Goal: Check status: Check status

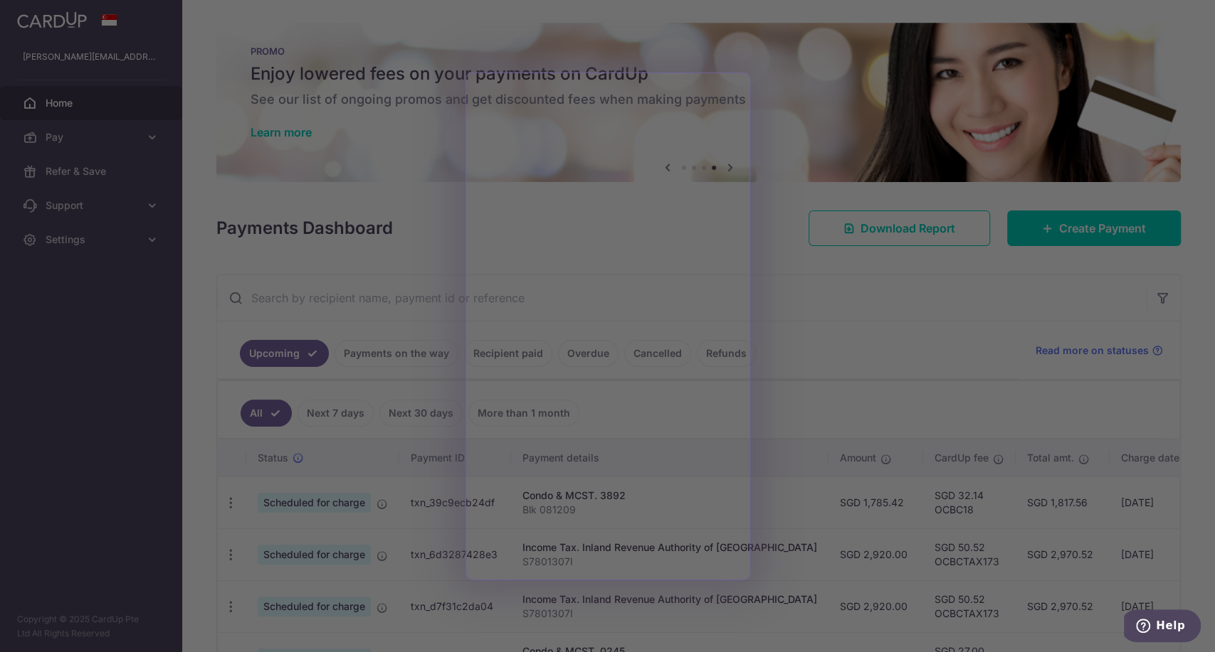
scroll to position [158, 0]
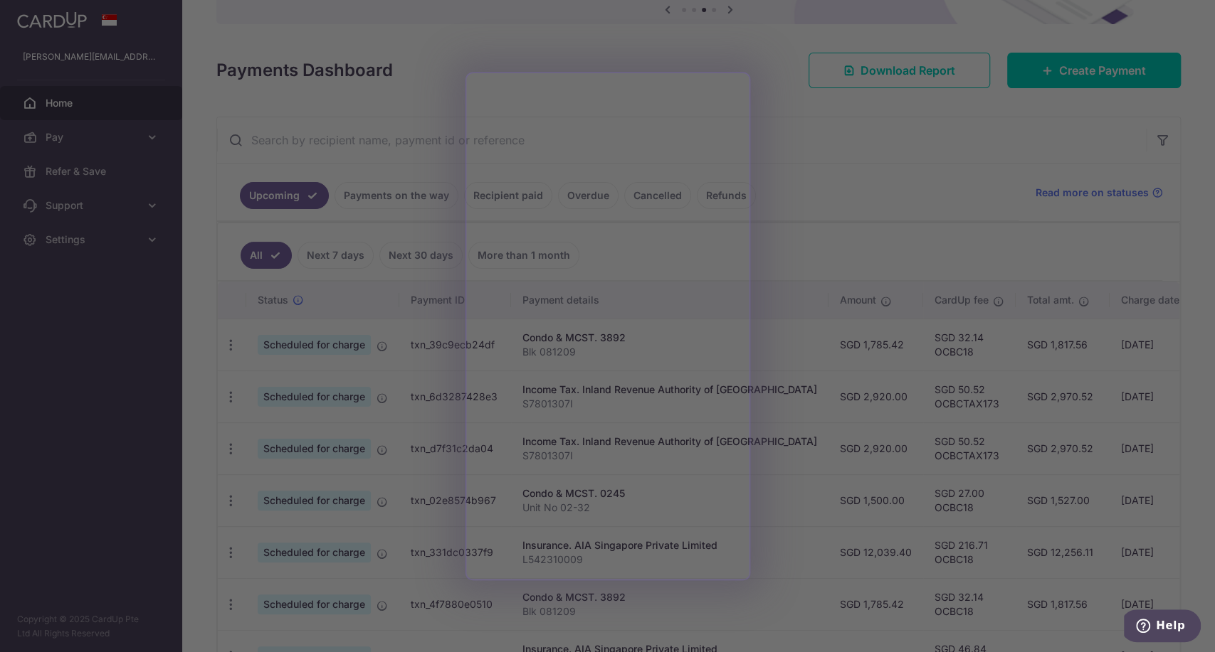
click at [788, 248] on div at bounding box center [613, 329] width 1227 height 659
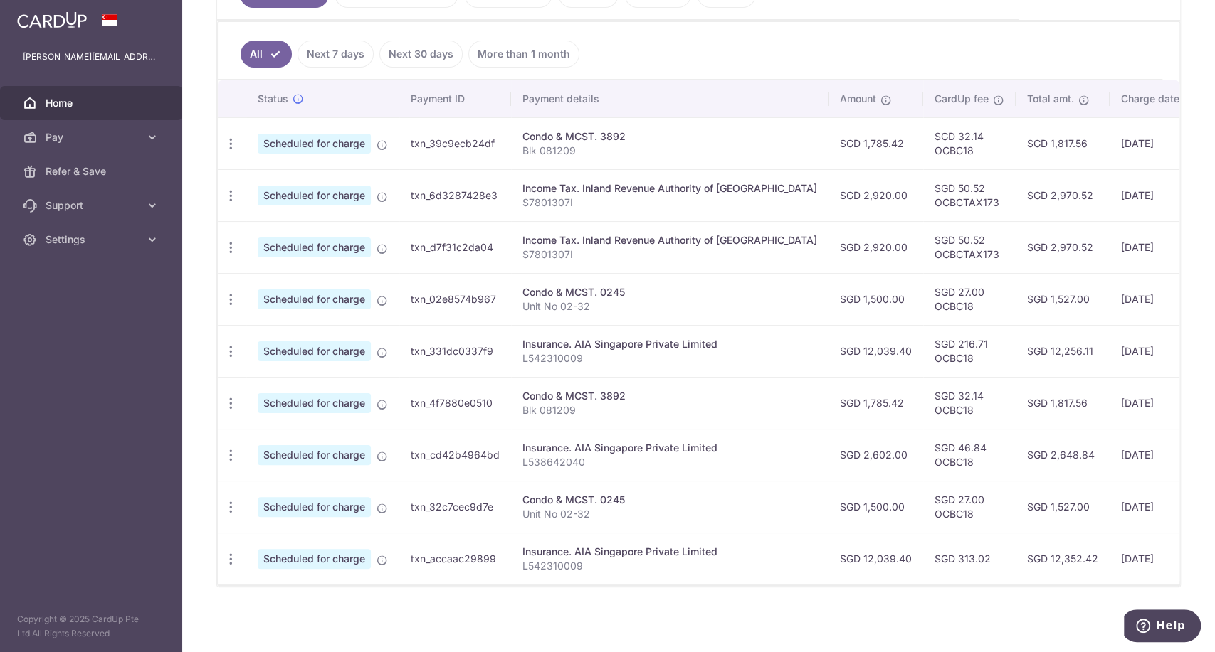
scroll to position [280, 0]
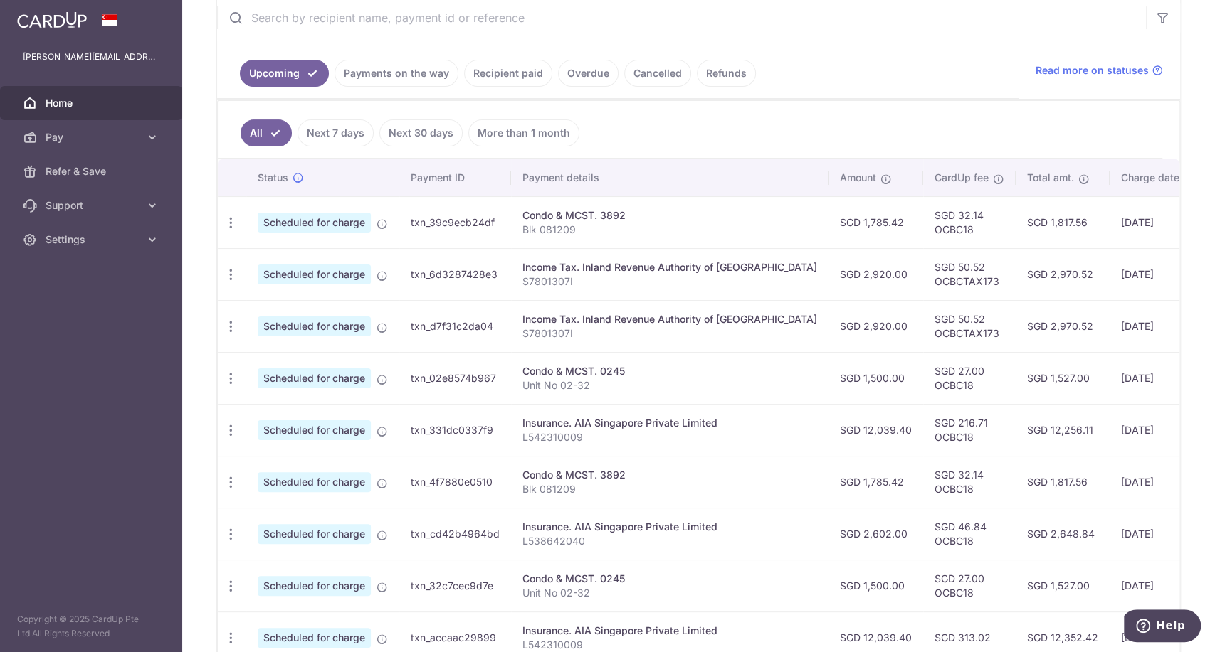
click at [482, 68] on link "Recipient paid" at bounding box center [508, 73] width 88 height 27
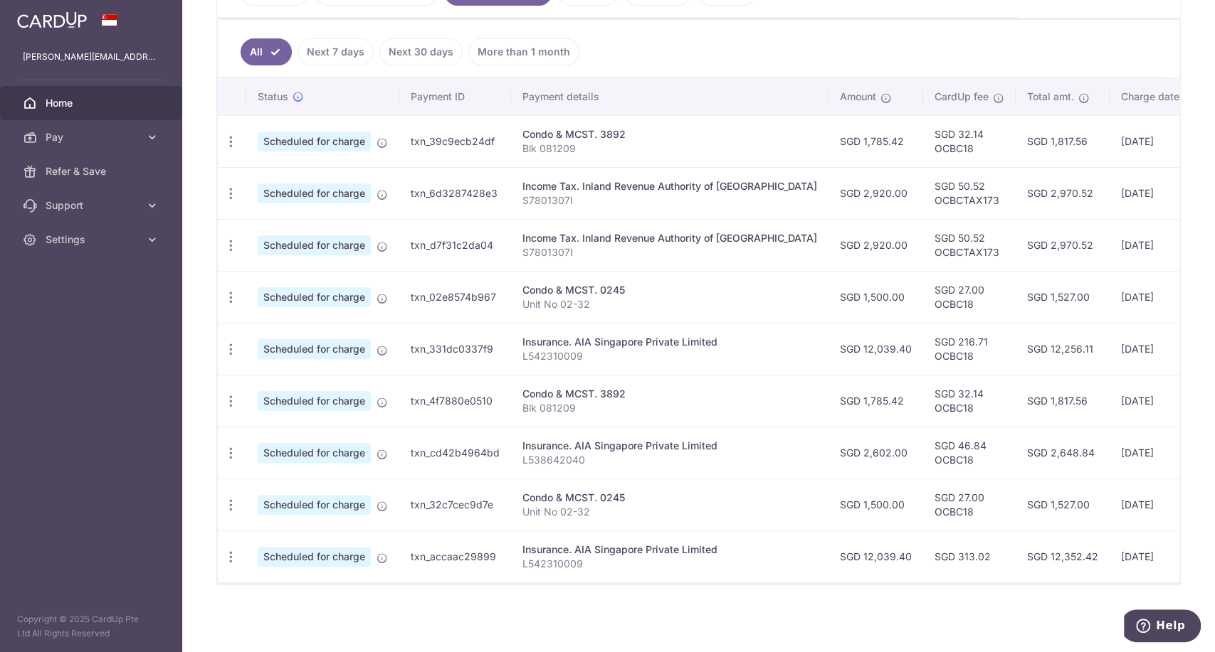
scroll to position [288, 0]
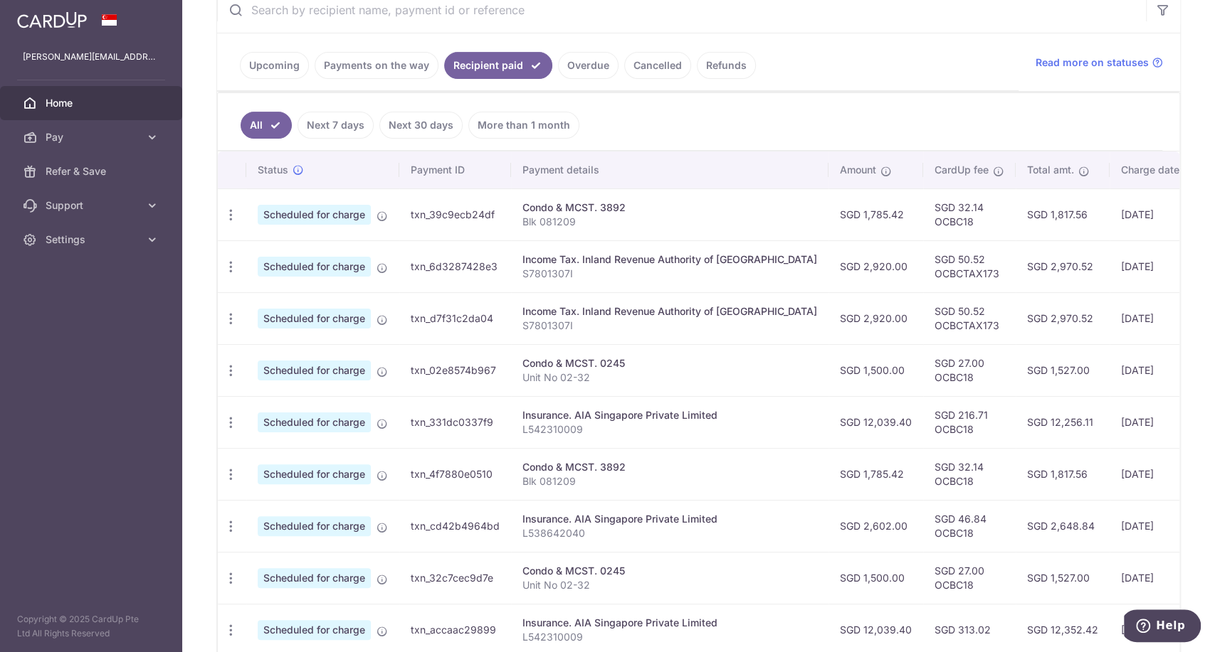
click at [512, 127] on link "More than 1 month" at bounding box center [523, 125] width 111 height 27
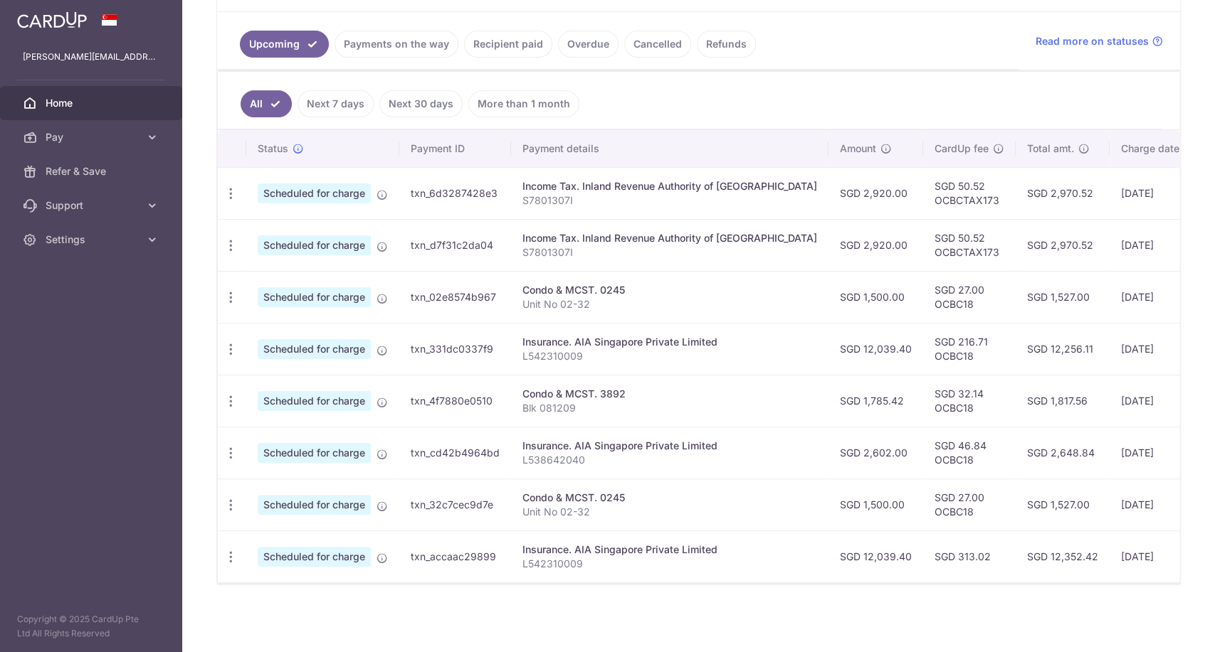
click at [433, 49] on link "Payments on the way" at bounding box center [396, 44] width 124 height 27
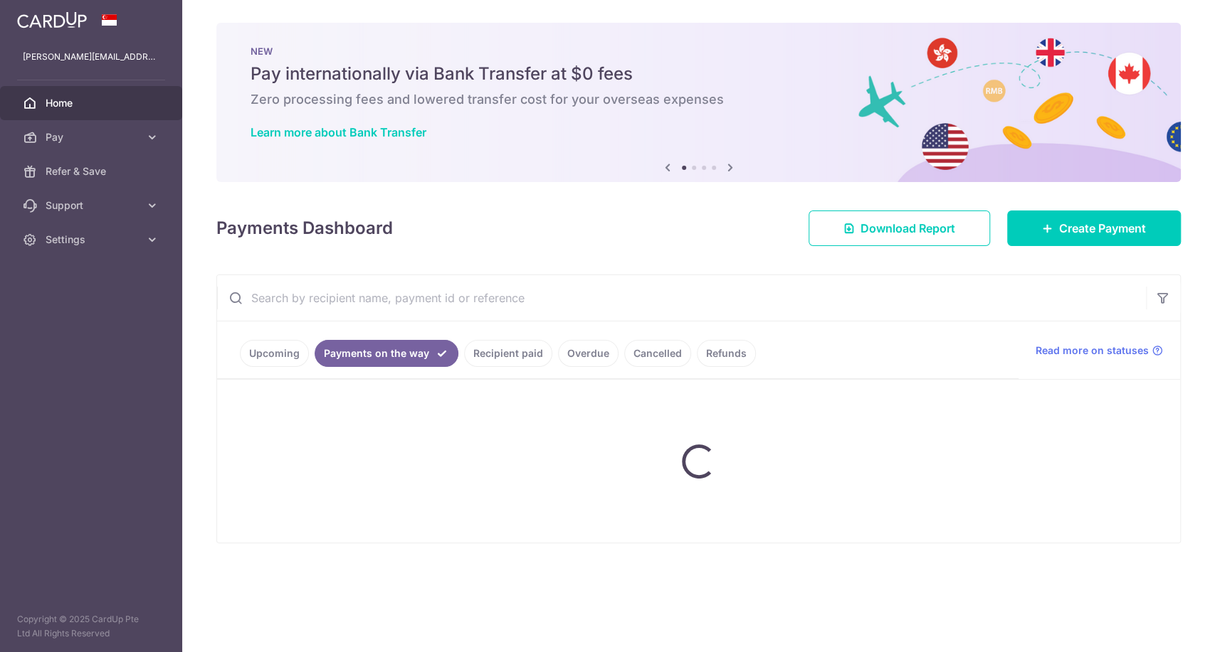
click at [433, 46] on p "NEW" at bounding box center [698, 51] width 896 height 11
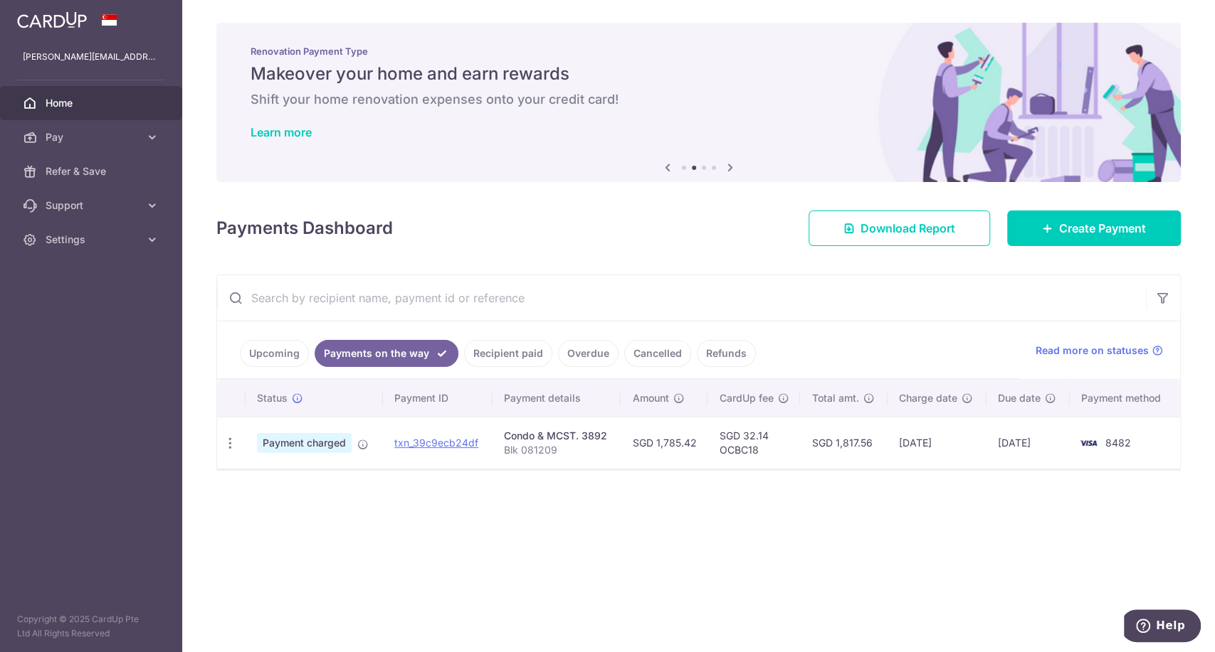
click at [301, 351] on link "Upcoming" at bounding box center [274, 353] width 69 height 27
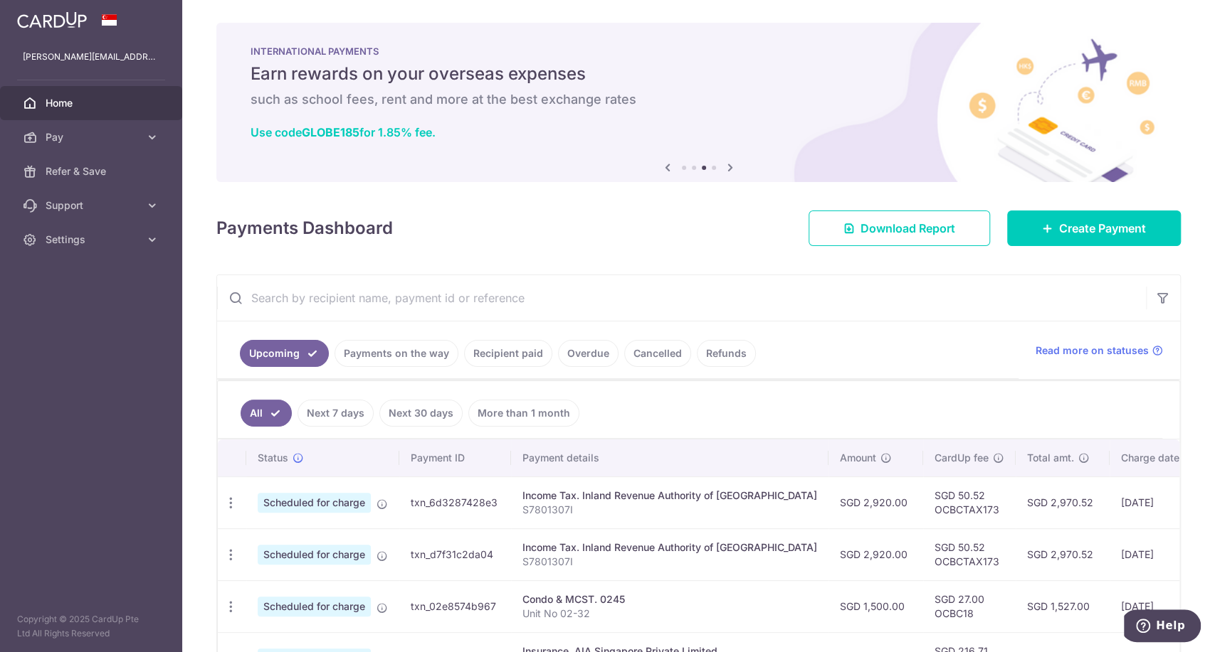
click at [520, 350] on link "Recipient paid" at bounding box center [508, 353] width 88 height 27
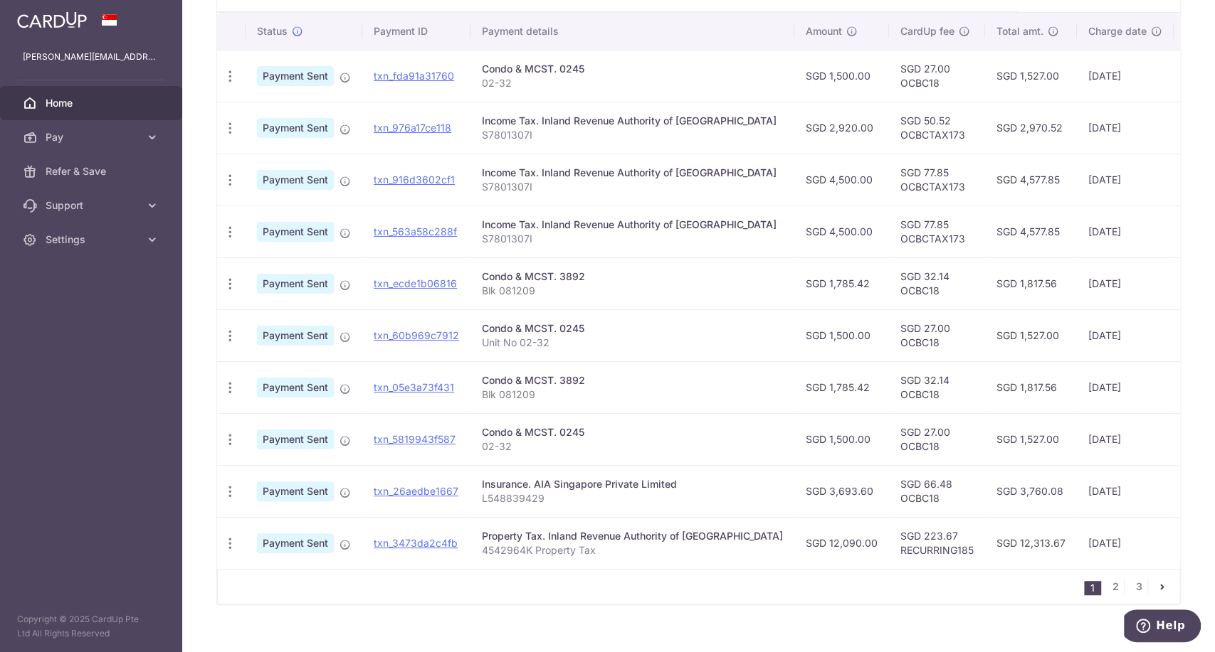
scroll to position [393, 0]
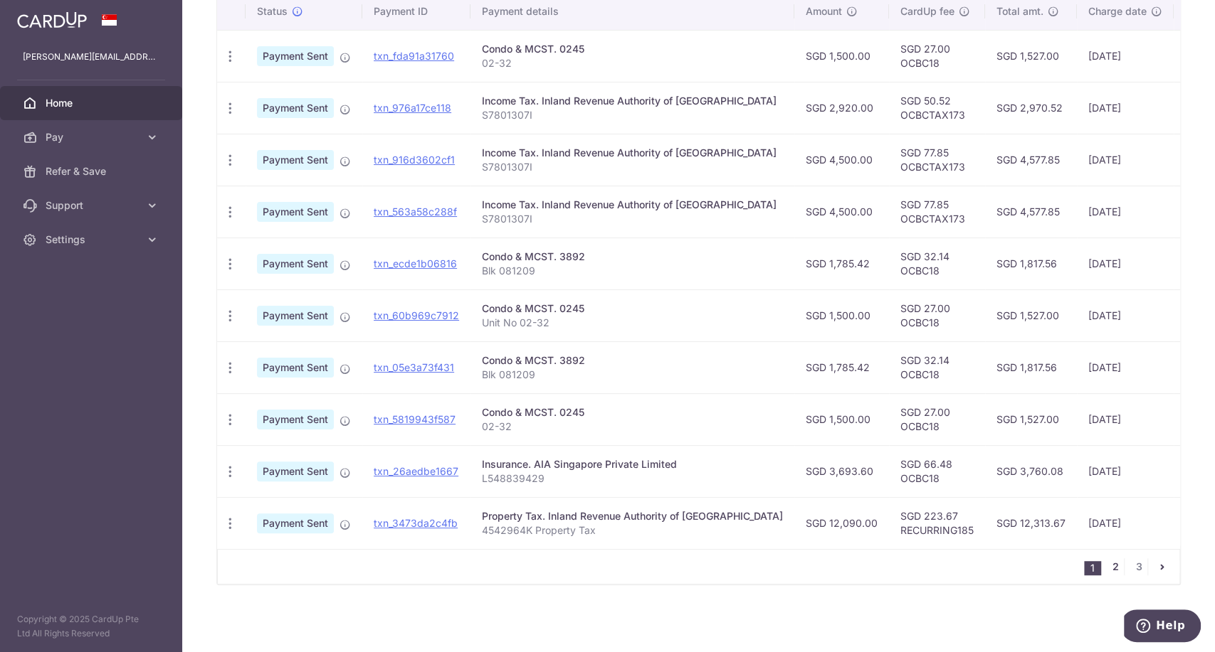
click at [1106, 571] on link "2" at bounding box center [1114, 567] width 17 height 17
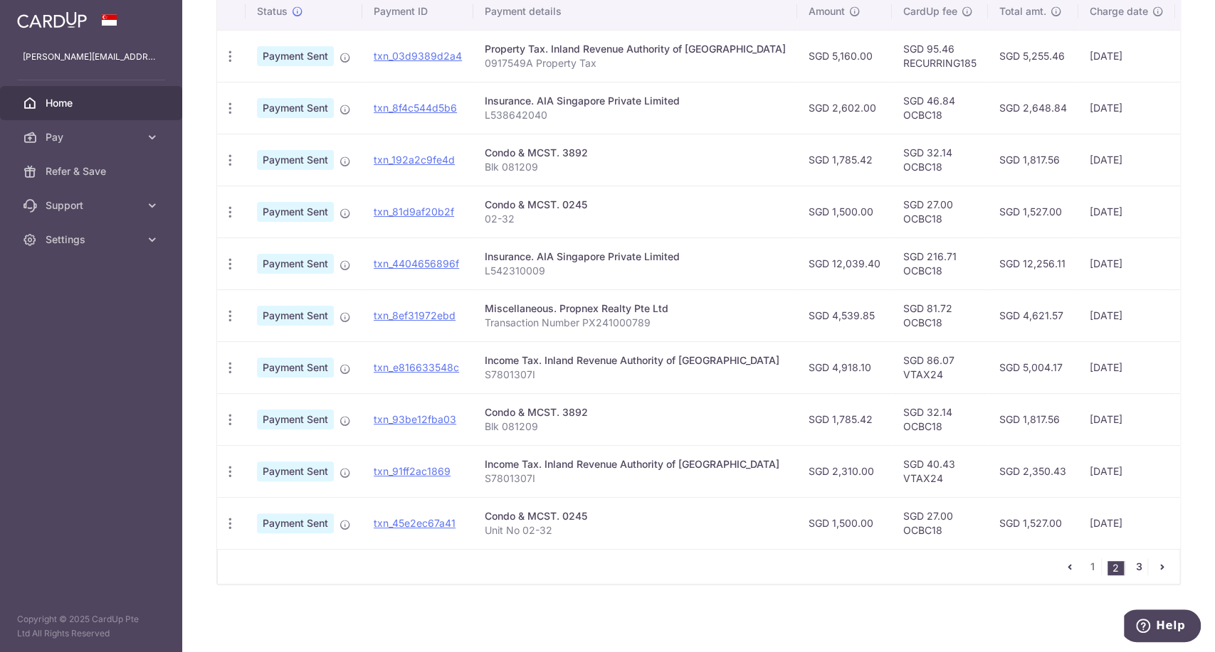
click at [1130, 566] on link "3" at bounding box center [1138, 567] width 17 height 17
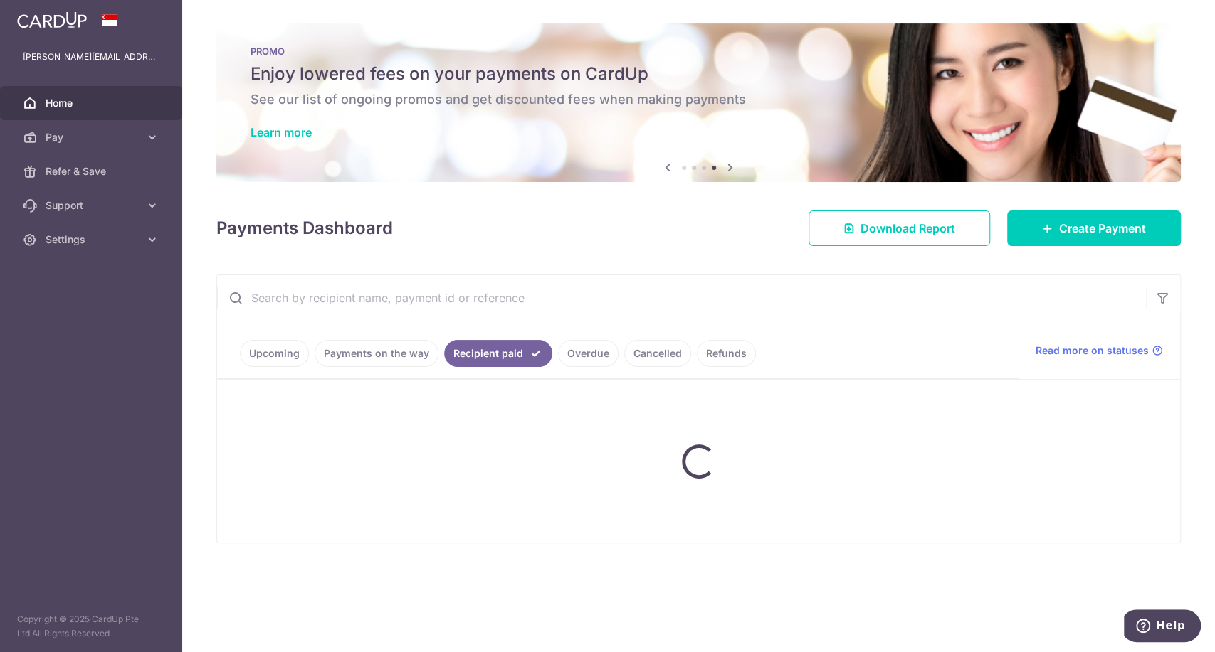
scroll to position [0, 0]
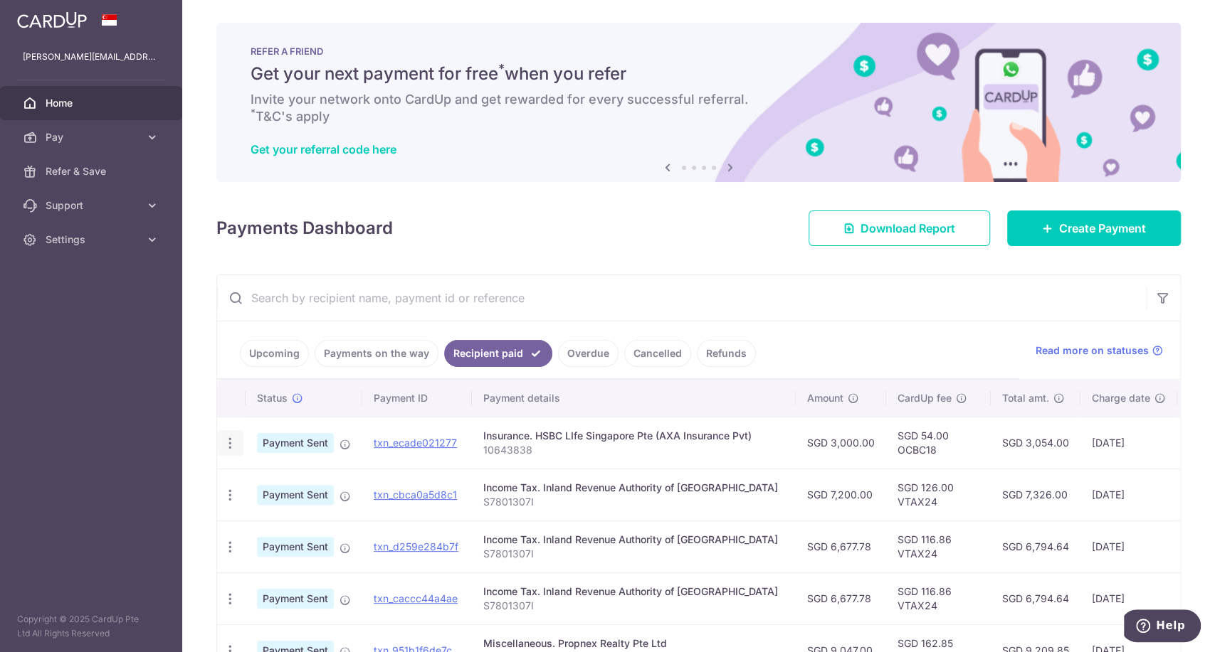
click at [229, 453] on div "PDF Receipt" at bounding box center [230, 443] width 26 height 26
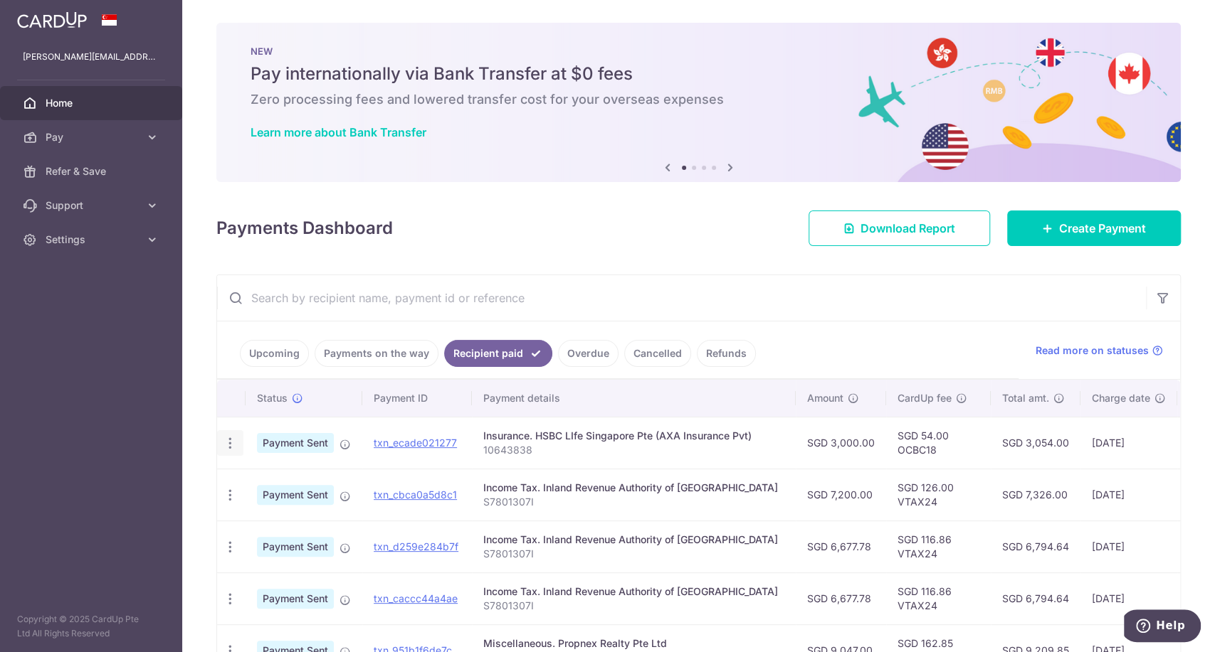
click at [231, 445] on icon "button" at bounding box center [230, 443] width 15 height 15
click at [524, 445] on p "10643838" at bounding box center [633, 450] width 301 height 14
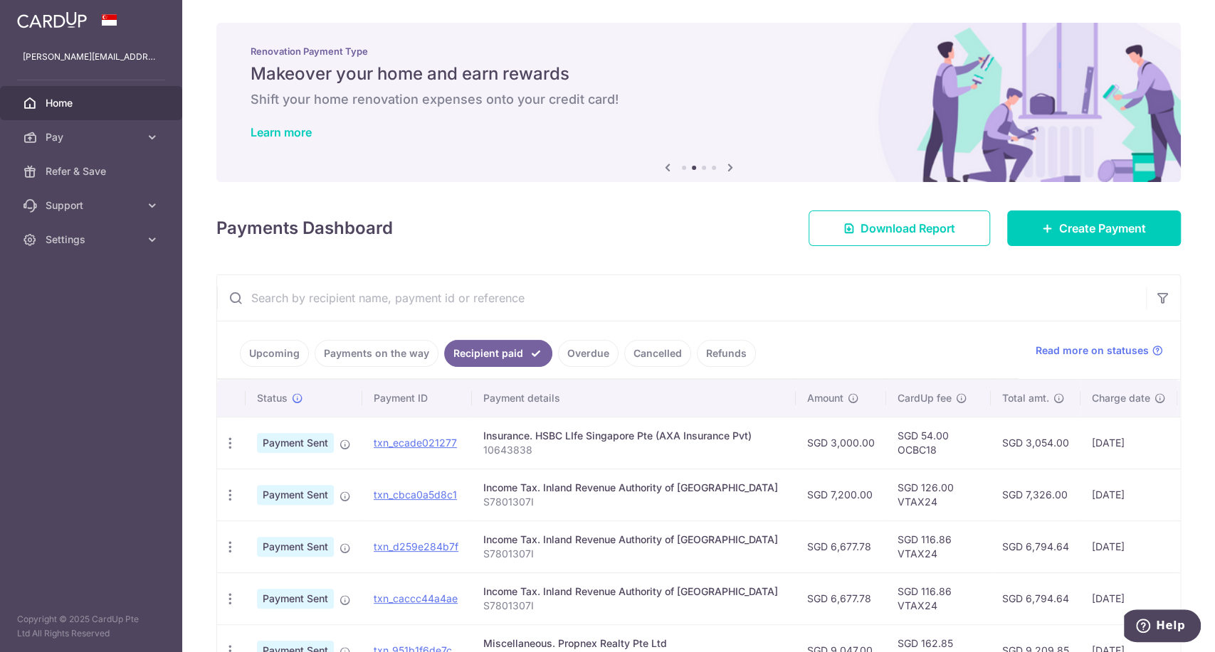
click at [592, 441] on div "Insurance. HSBC LIfe Singapore Pte (AXA Insurance Pvt)" at bounding box center [633, 436] width 301 height 14
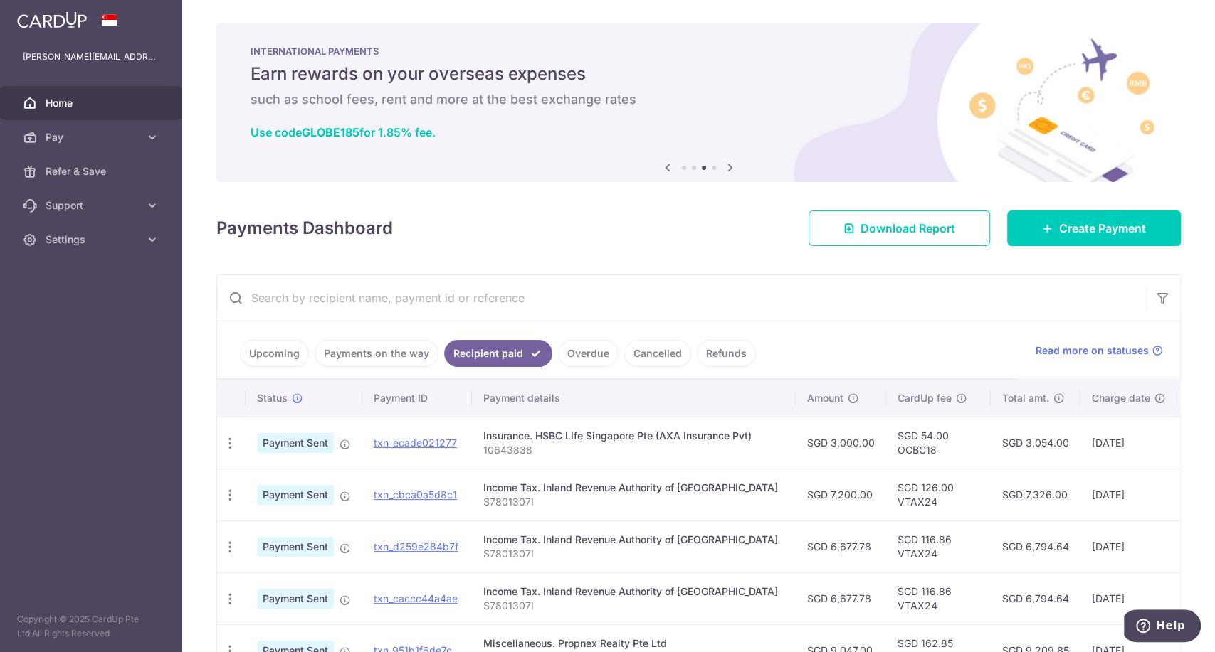
click at [272, 363] on link "Upcoming" at bounding box center [274, 353] width 69 height 27
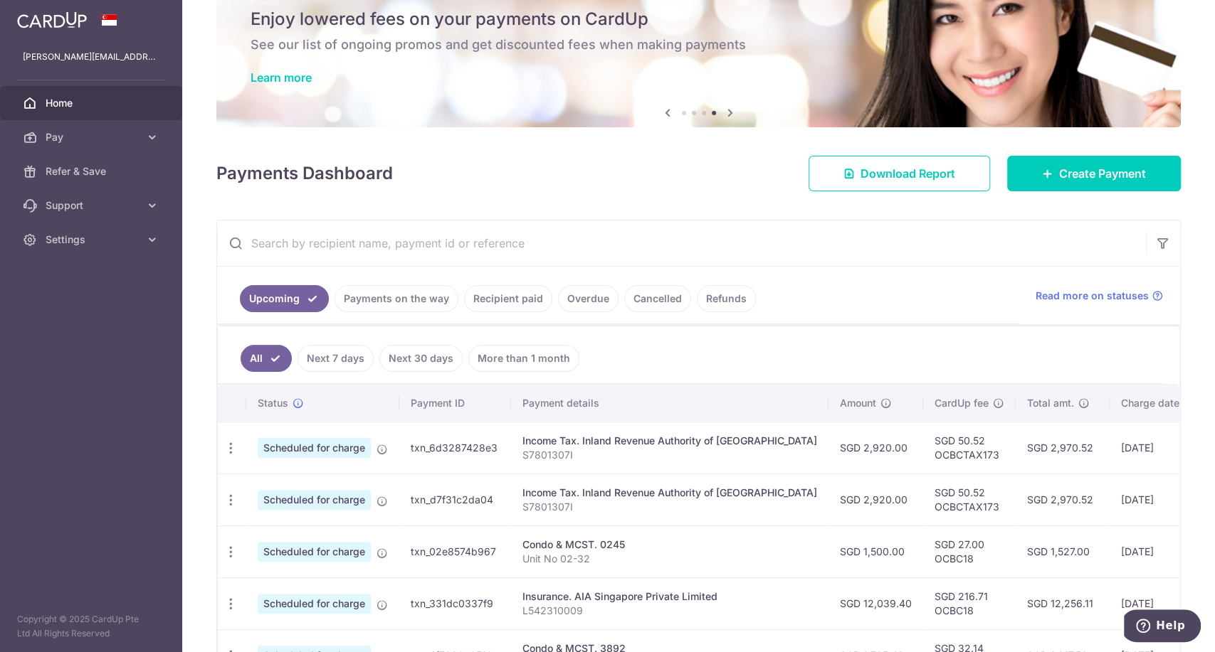
scroll to position [79, 0]
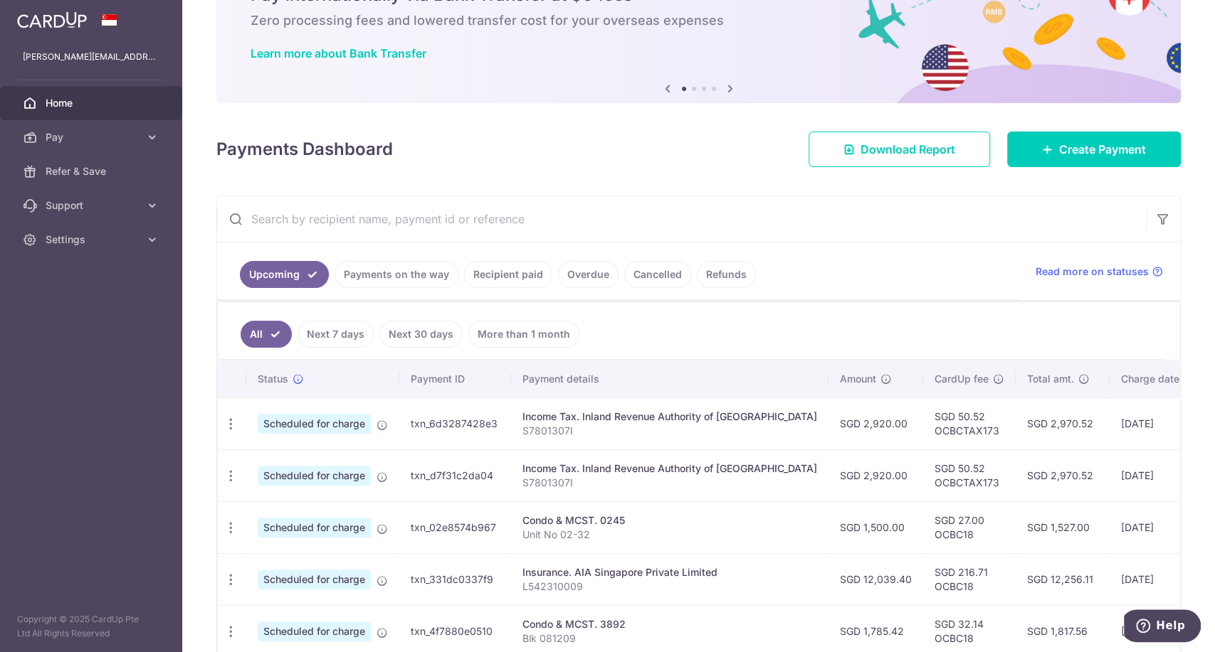
click at [654, 333] on ul "All Next 7 days Next 30 days More than 1 month" at bounding box center [690, 331] width 944 height 58
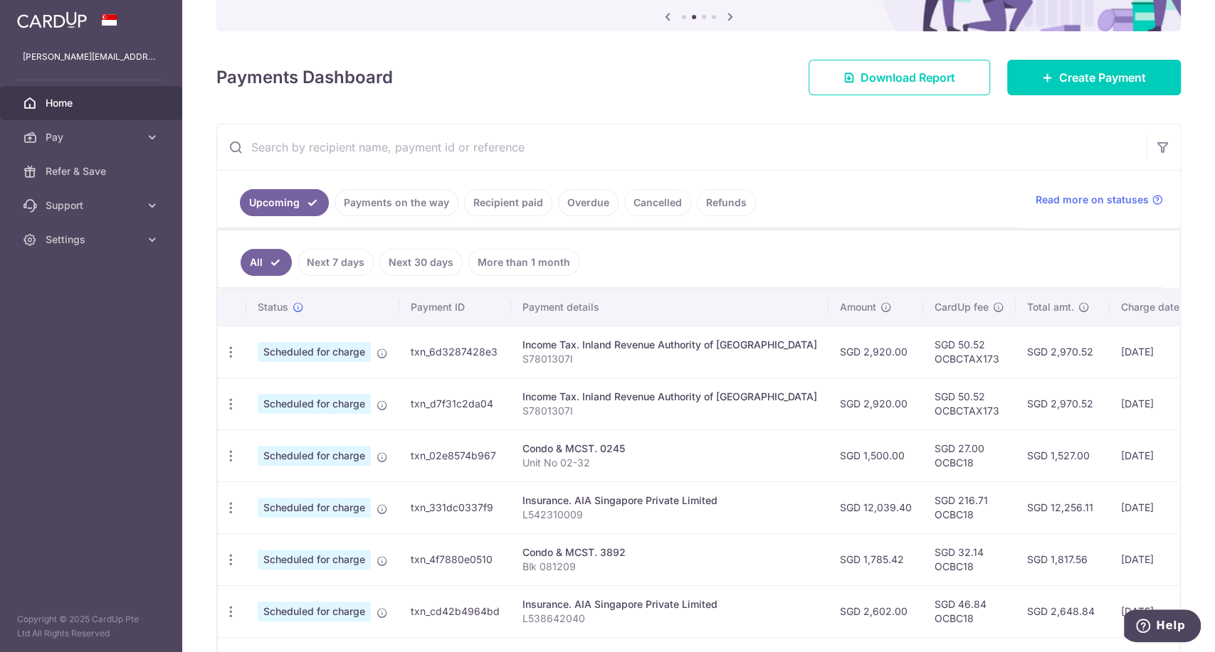
scroll to position [315, 0]
